Goal: Use online tool/utility: Utilize a website feature to perform a specific function

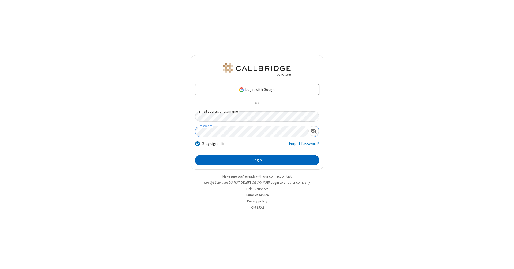
click at [257, 160] on button "Login" at bounding box center [257, 160] width 124 height 11
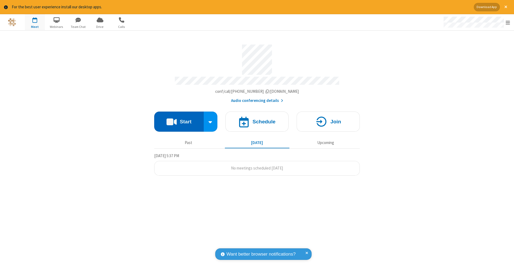
click at [179, 119] on button "Start" at bounding box center [179, 121] width 50 height 20
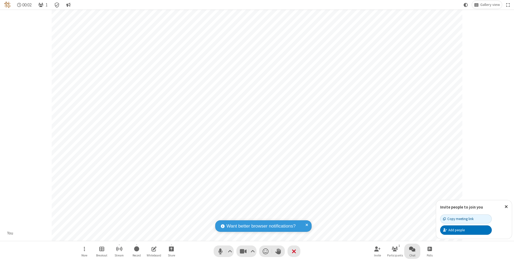
click at [412, 249] on span "Open chat" at bounding box center [412, 249] width 6 height 7
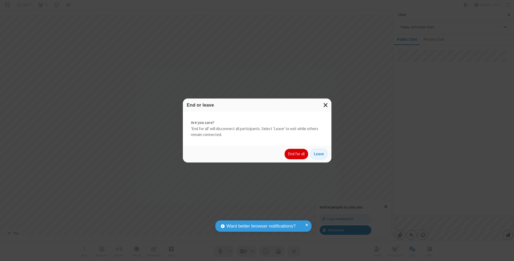
click at [297, 154] on button "End for all" at bounding box center [297, 154] width 24 height 11
